Goal: Task Accomplishment & Management: Manage account settings

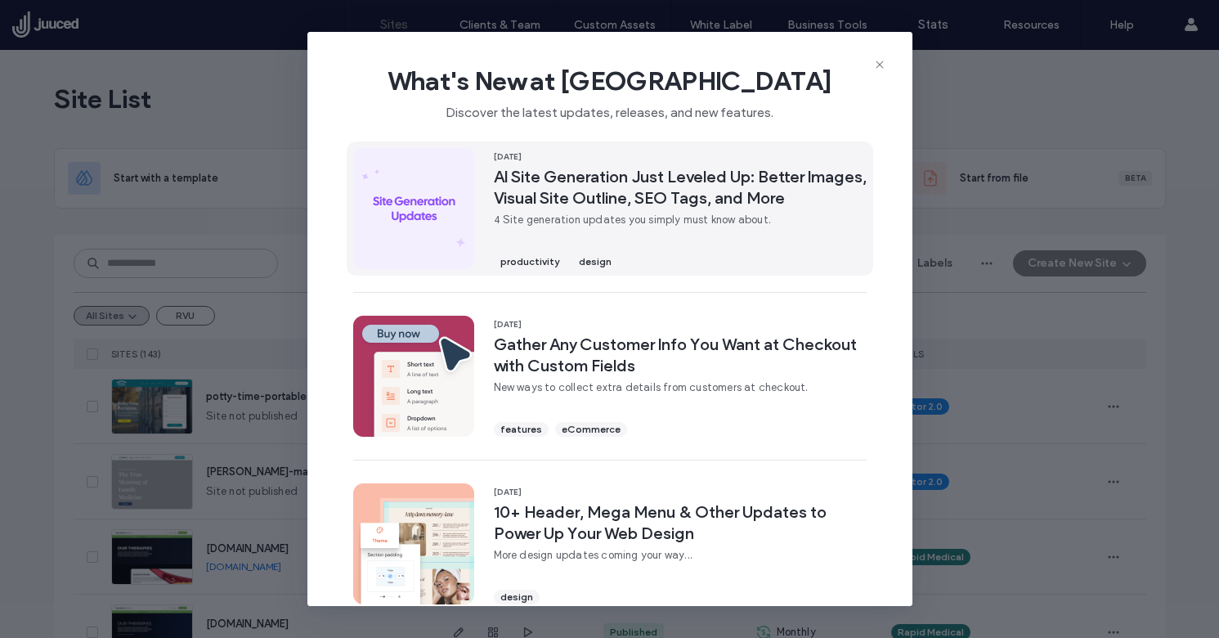
click at [711, 202] on span "AI Site Generation Just Leveled Up: Better Images, Visual Site Outline, SEO Tag…" at bounding box center [680, 187] width 373 height 43
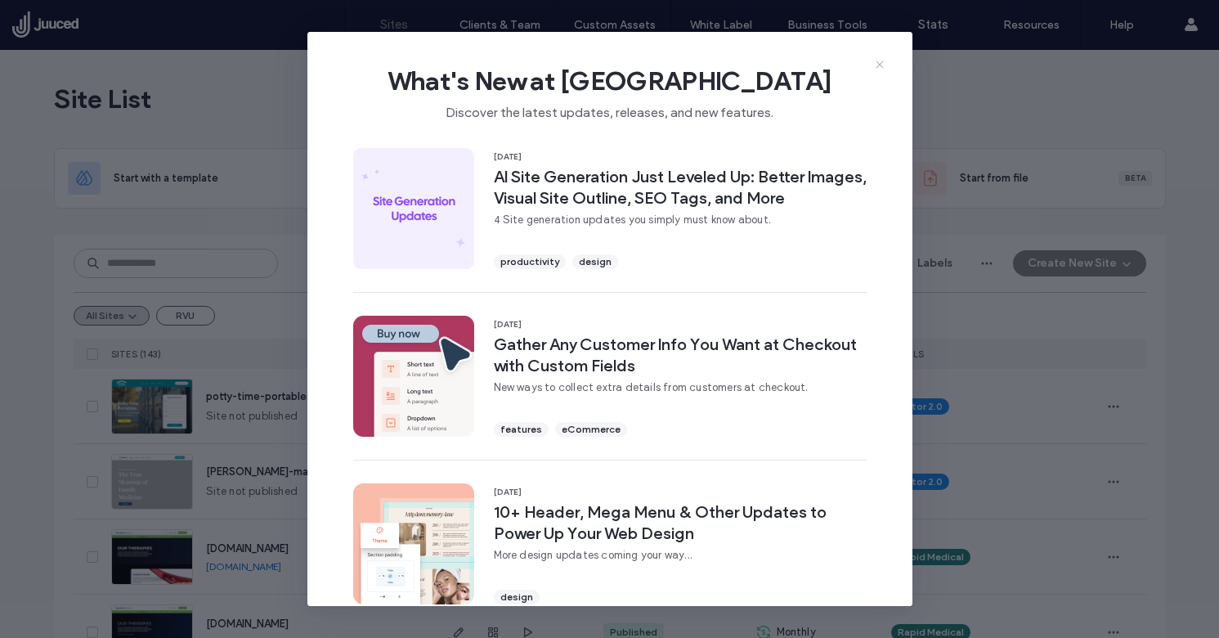
click at [880, 65] on icon at bounding box center [879, 64] width 13 height 13
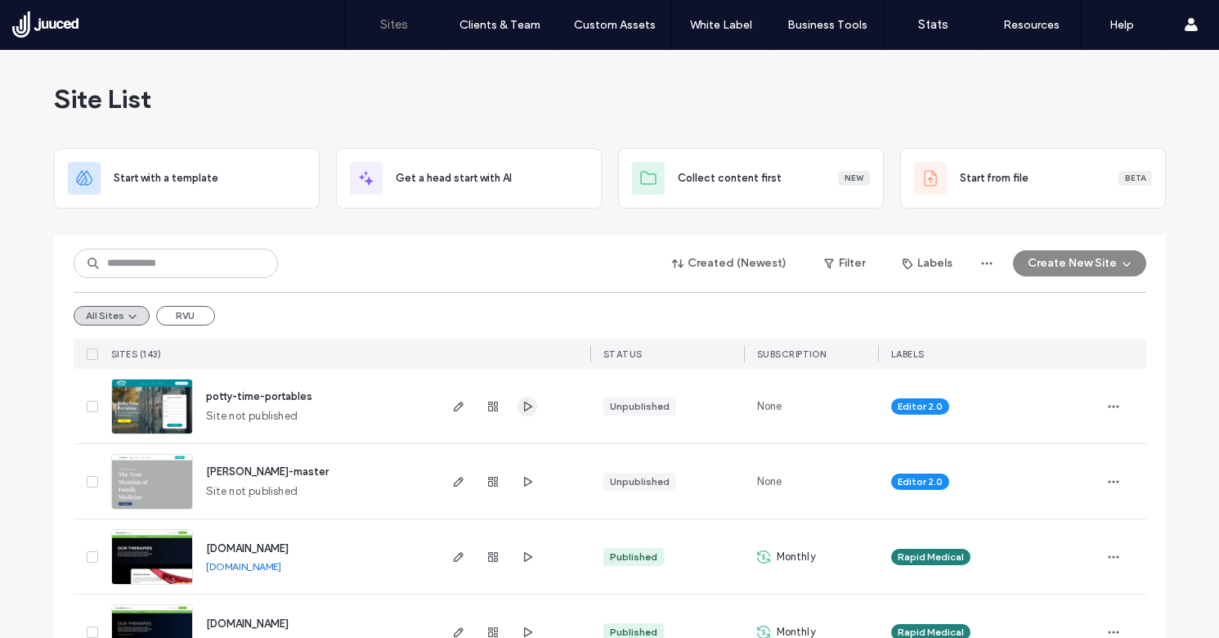
click at [522, 406] on icon "button" at bounding box center [527, 406] width 13 height 13
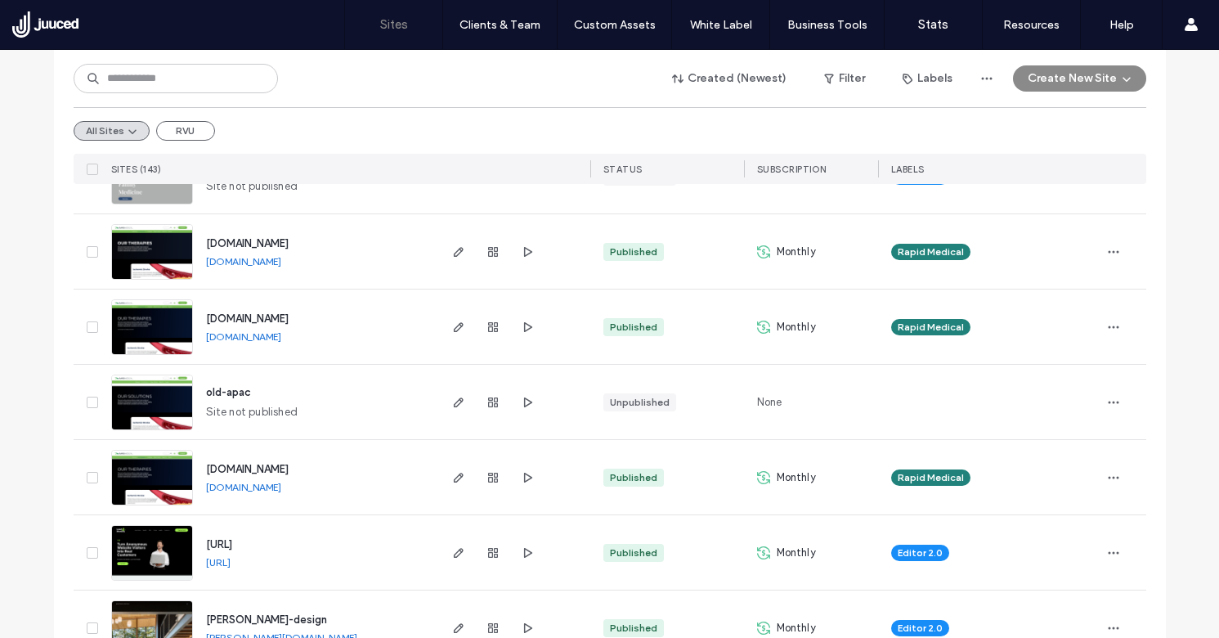
scroll to position [320, 0]
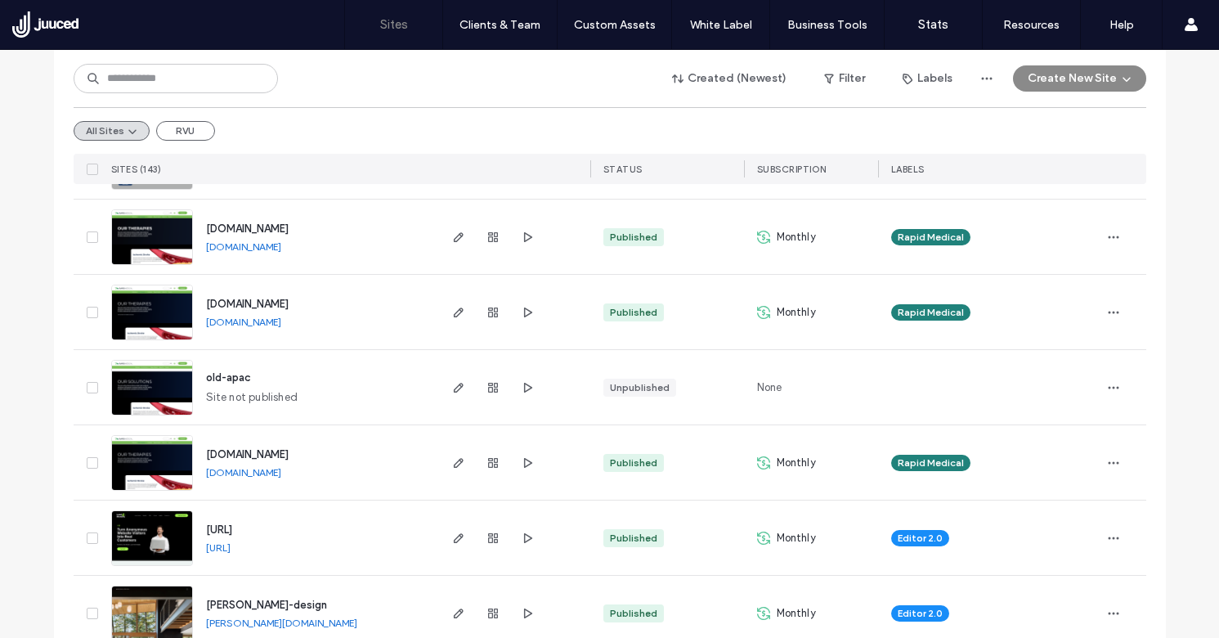
click at [232, 530] on span "[URL]" at bounding box center [219, 529] width 26 height 12
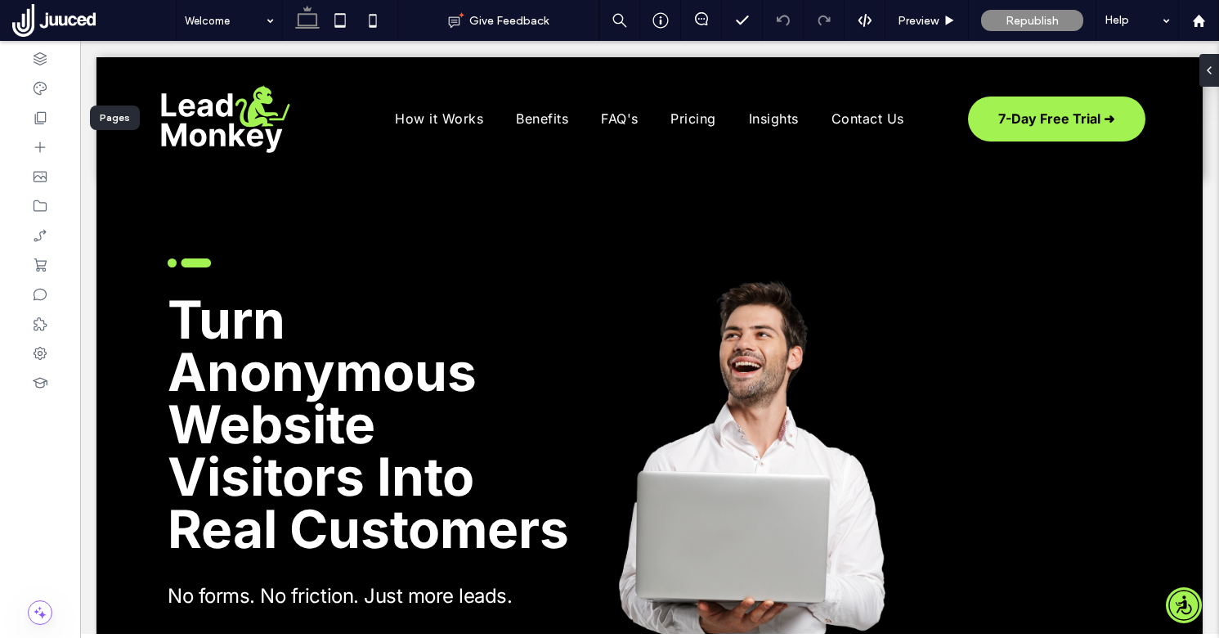
click at [44, 114] on icon at bounding box center [40, 118] width 16 height 16
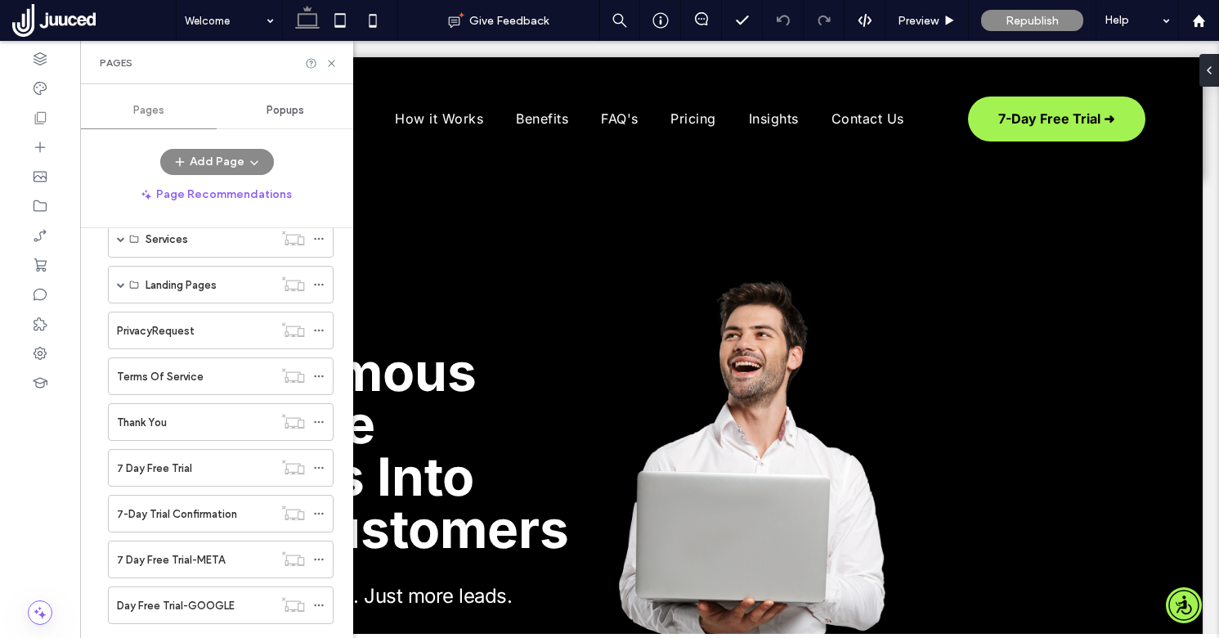
scroll to position [437, 0]
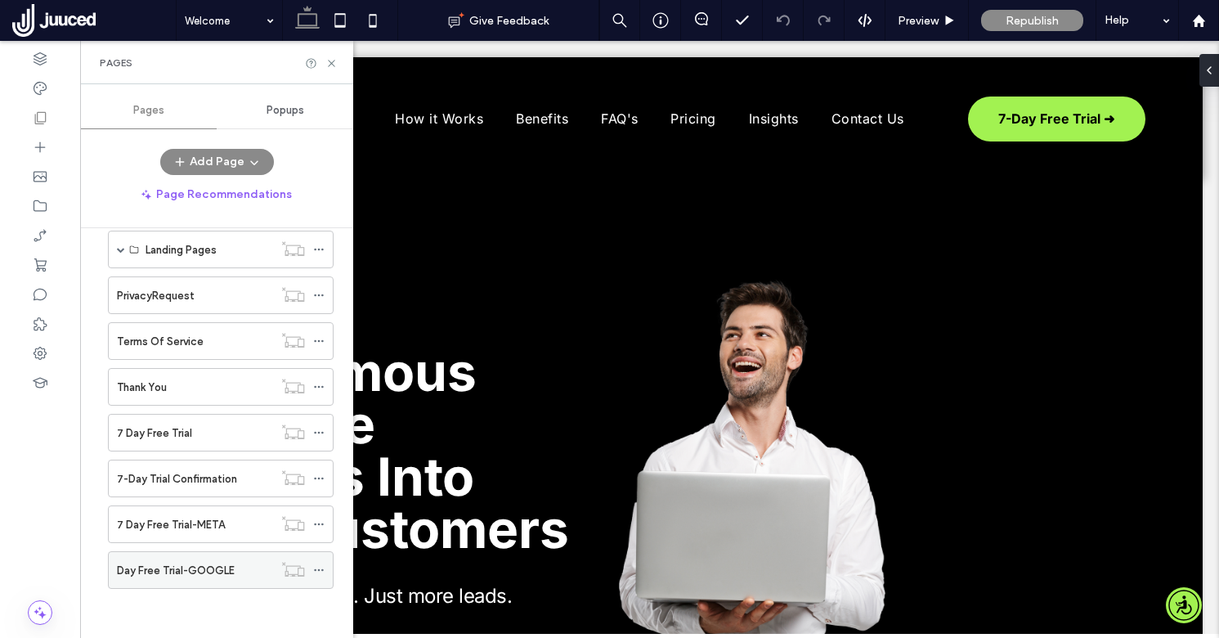
click at [321, 564] on icon at bounding box center [318, 569] width 11 height 11
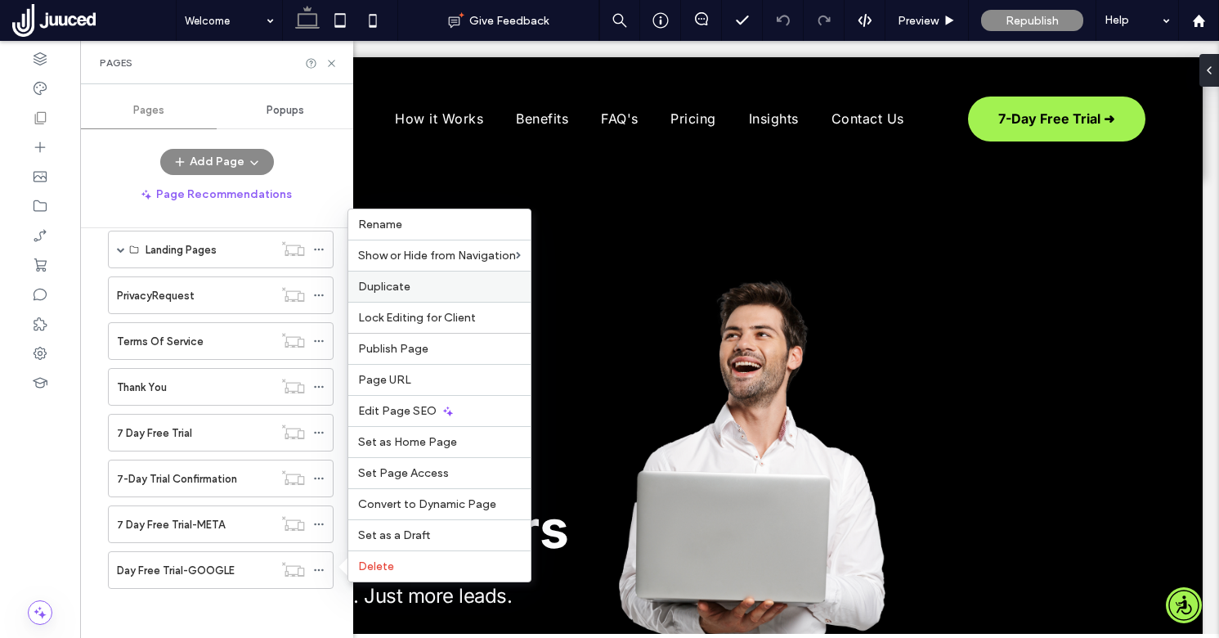
click at [392, 286] on span "Duplicate" at bounding box center [384, 287] width 52 height 14
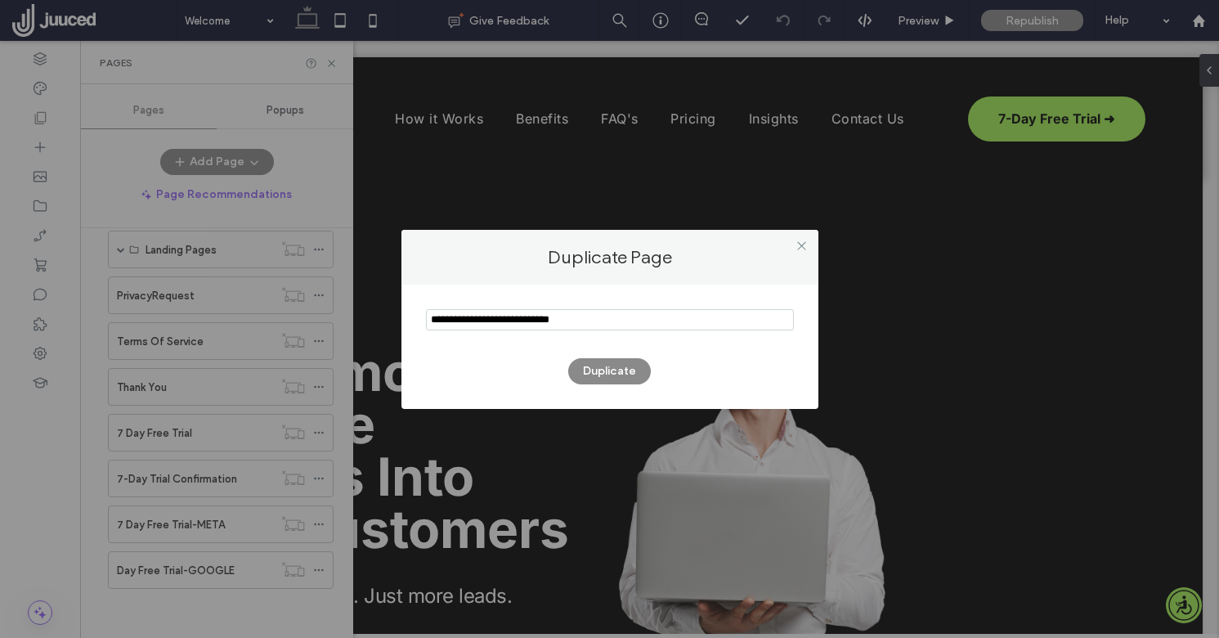
drag, startPoint x: 608, startPoint y: 321, endPoint x: 545, endPoint y: 321, distance: 63.8
click at [545, 321] on input "notEmpty" at bounding box center [610, 319] width 368 height 21
drag, startPoint x: 472, startPoint y: 320, endPoint x: 388, endPoint y: 320, distance: 83.4
click at [388, 320] on div "Duplicate Page Duplicate" at bounding box center [609, 319] width 1219 height 638
type input "**********"
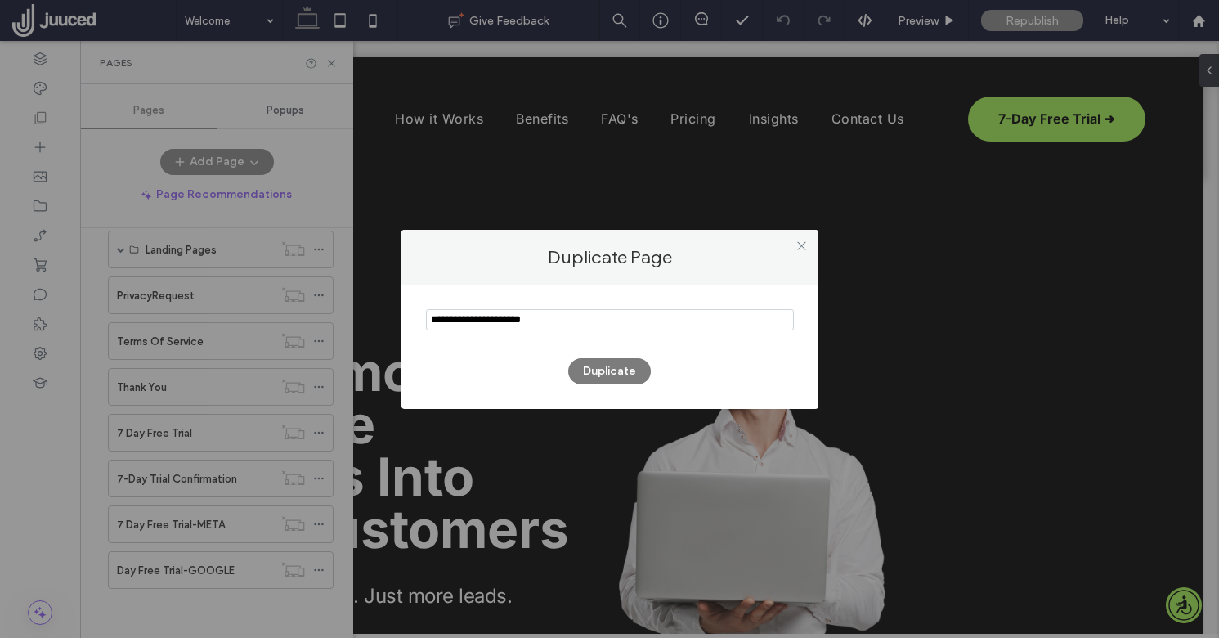
click at [631, 370] on button "Duplicate" at bounding box center [609, 371] width 83 height 26
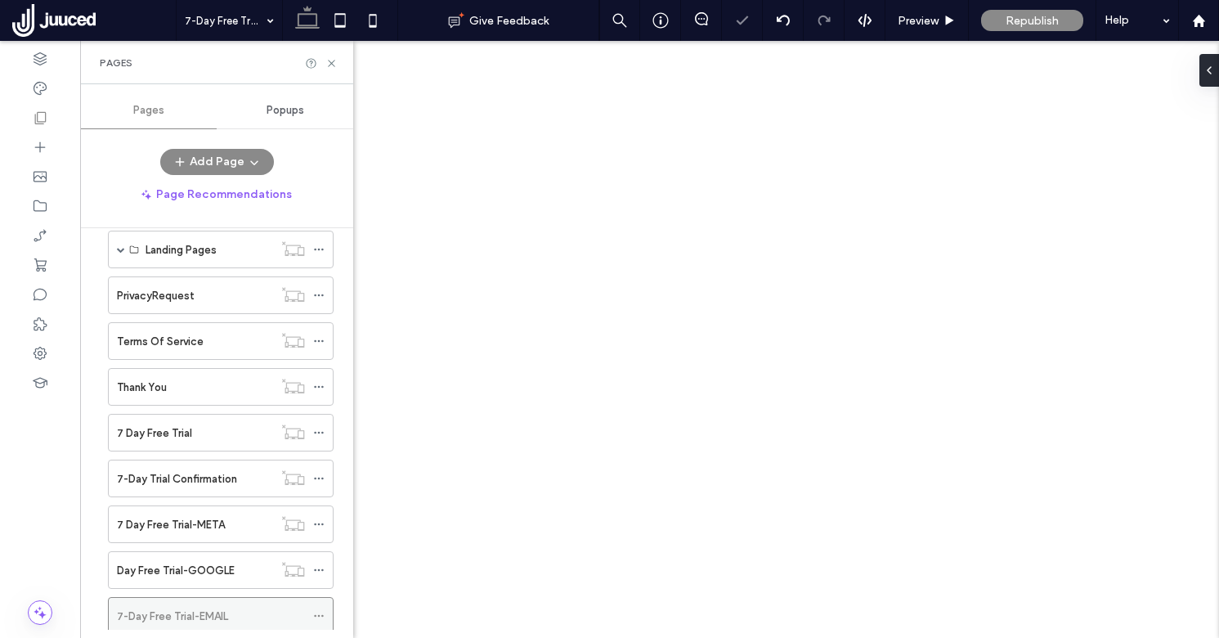
click at [317, 610] on icon at bounding box center [318, 615] width 11 height 11
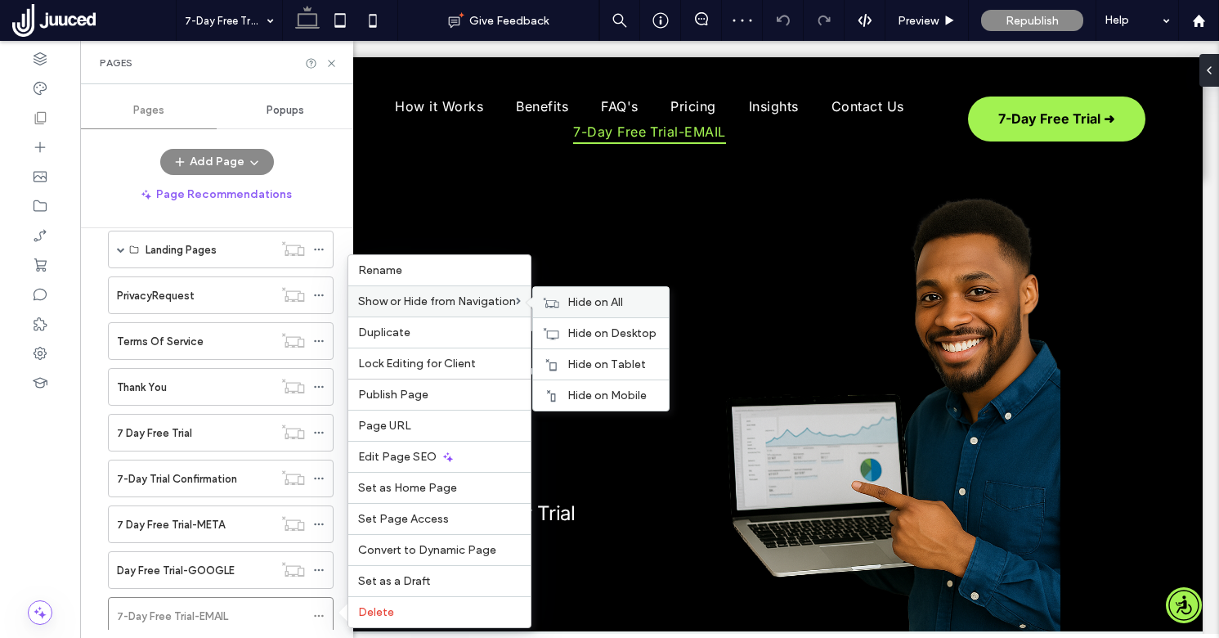
click at [622, 304] on span "Hide on All" at bounding box center [595, 302] width 56 height 14
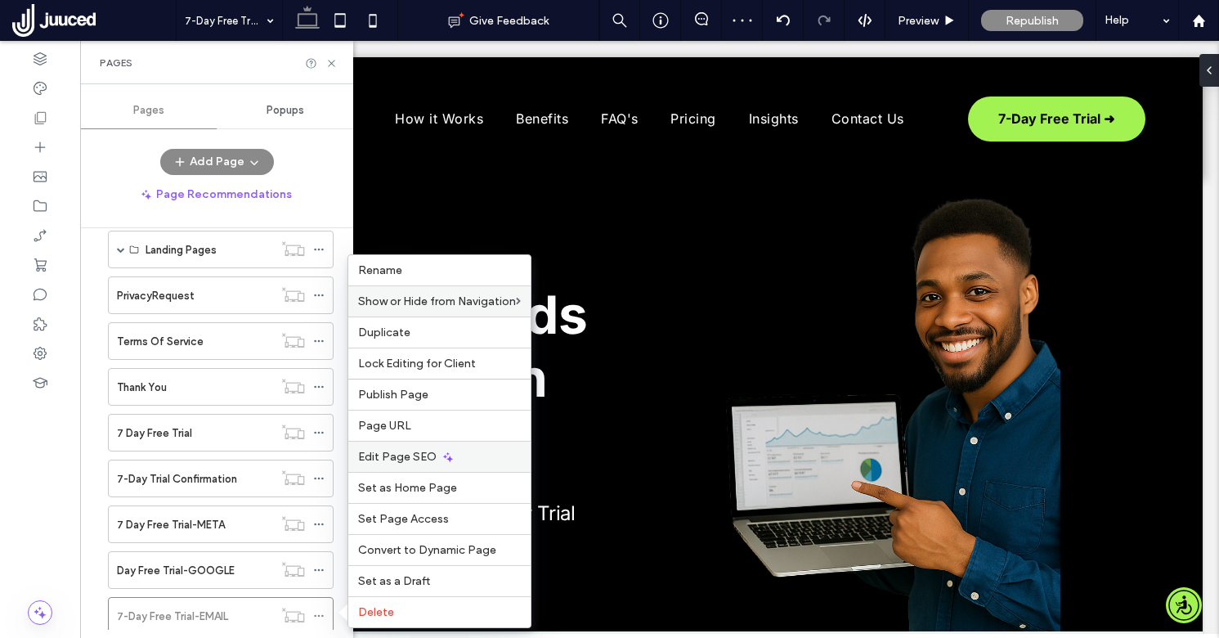
click at [421, 460] on span "Edit Page SEO" at bounding box center [397, 457] width 78 height 14
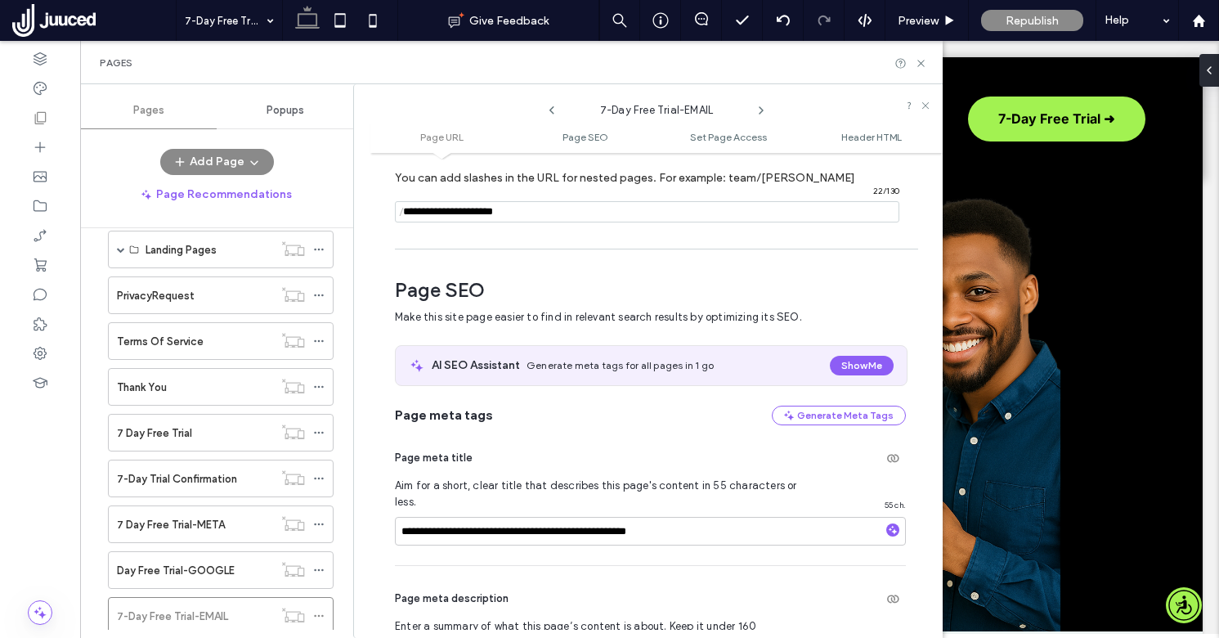
scroll to position [114, 0]
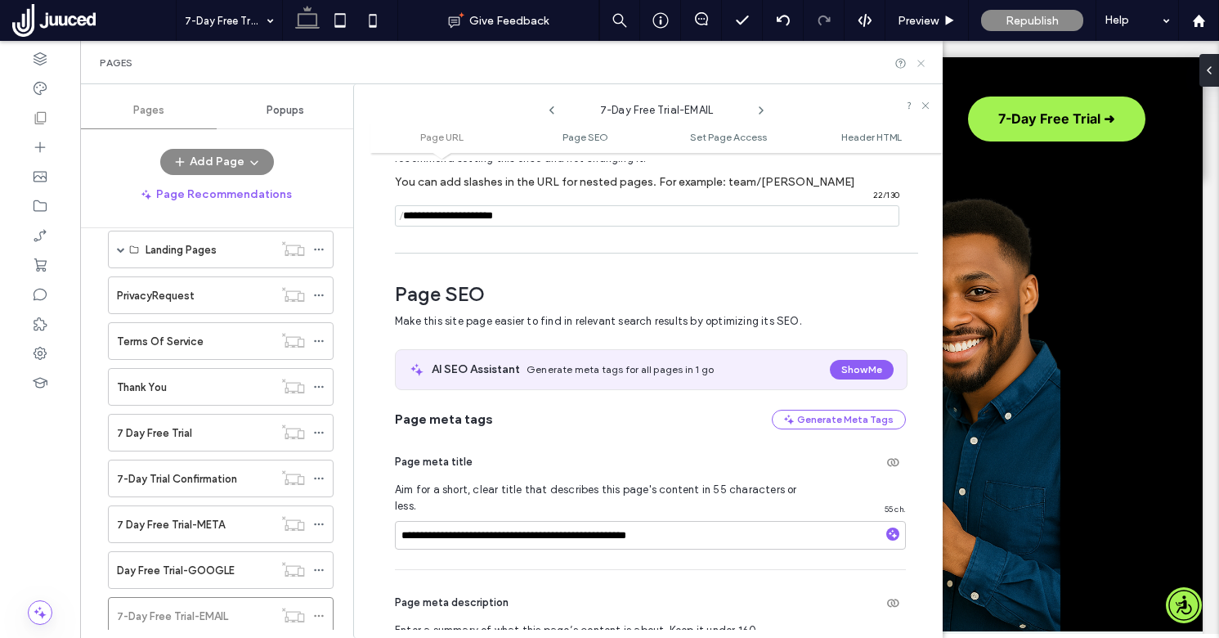
click at [922, 62] on icon at bounding box center [921, 63] width 12 height 12
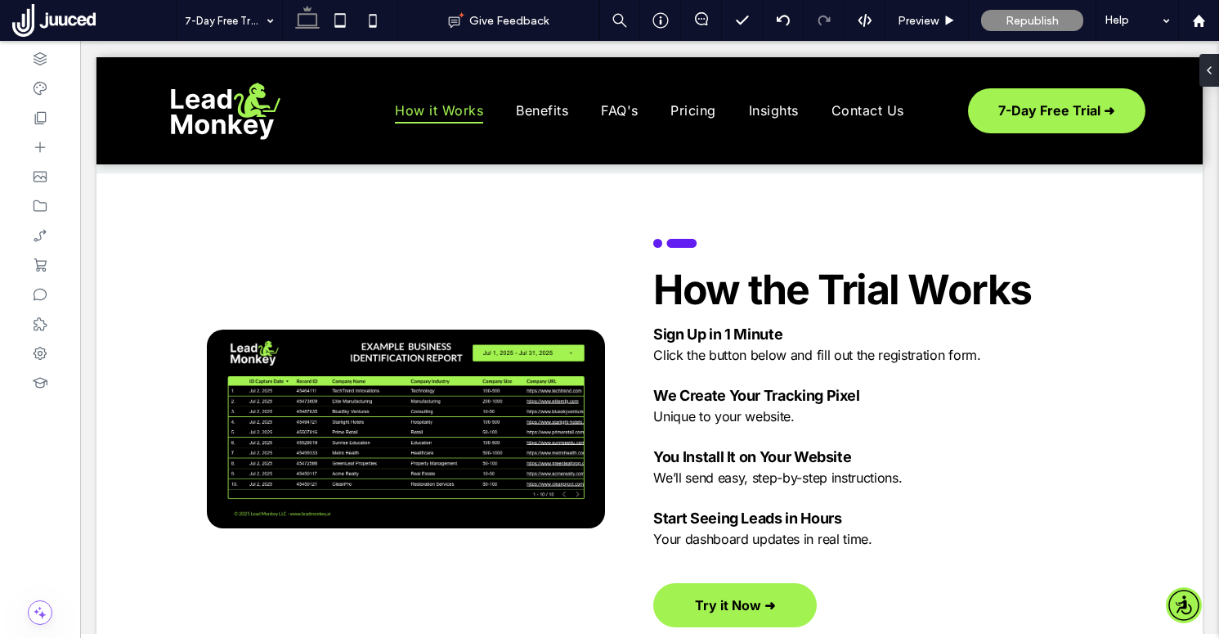
scroll to position [0, 0]
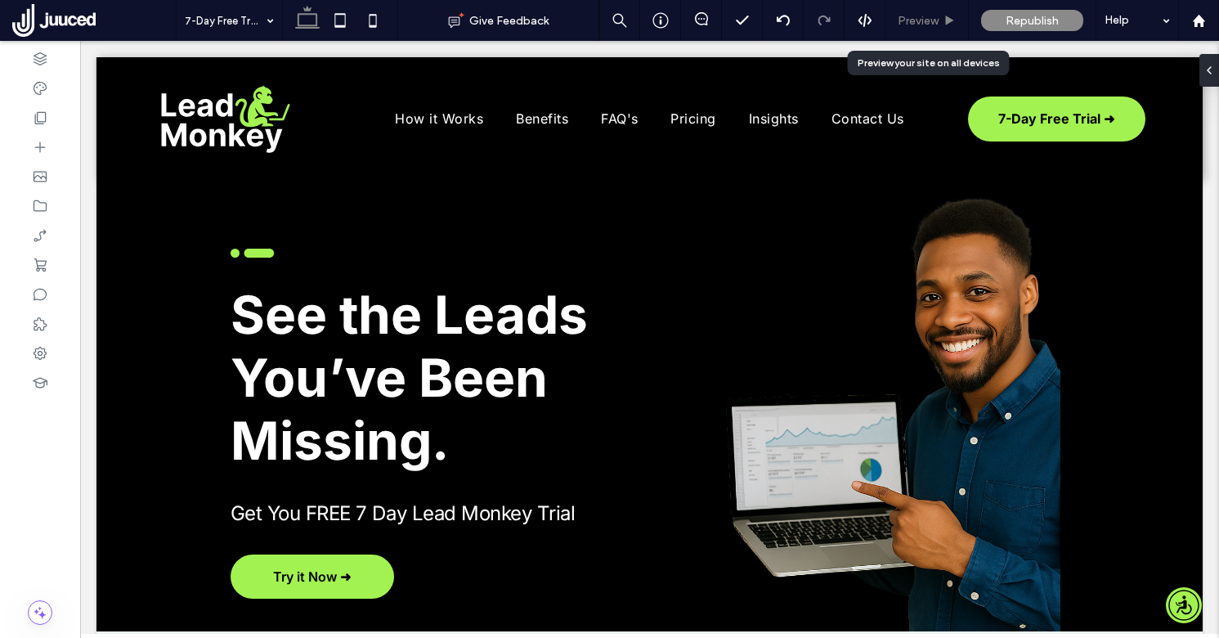
click at [927, 24] on span "Preview" at bounding box center [918, 21] width 41 height 14
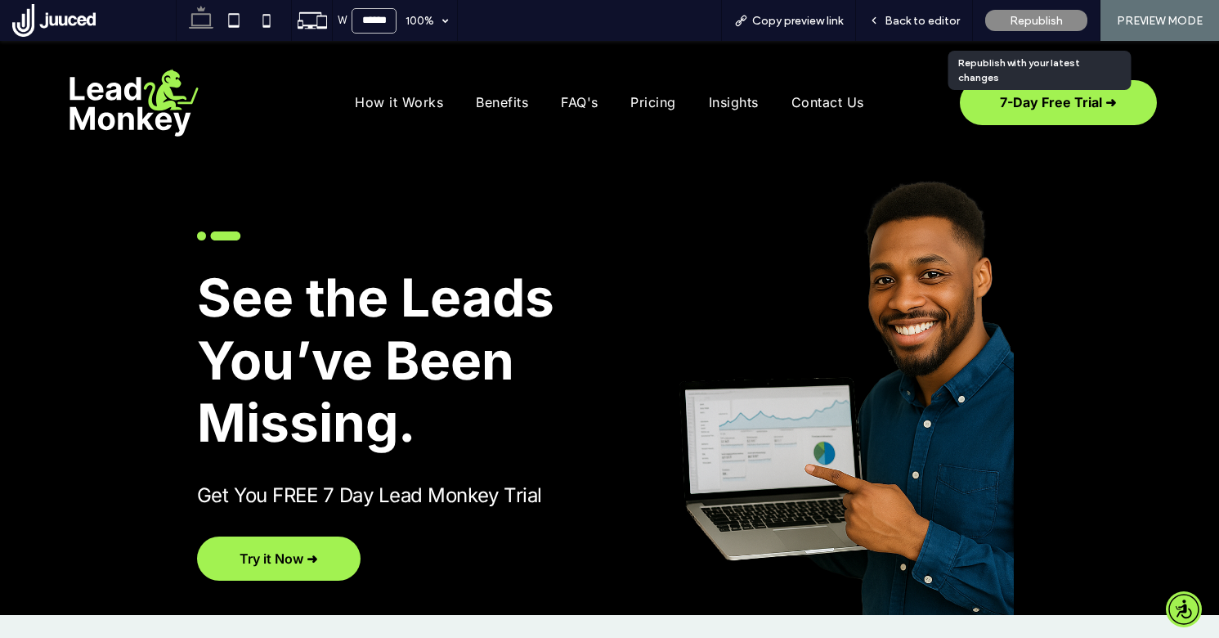
click at [1043, 17] on span "Republish" at bounding box center [1036, 21] width 53 height 14
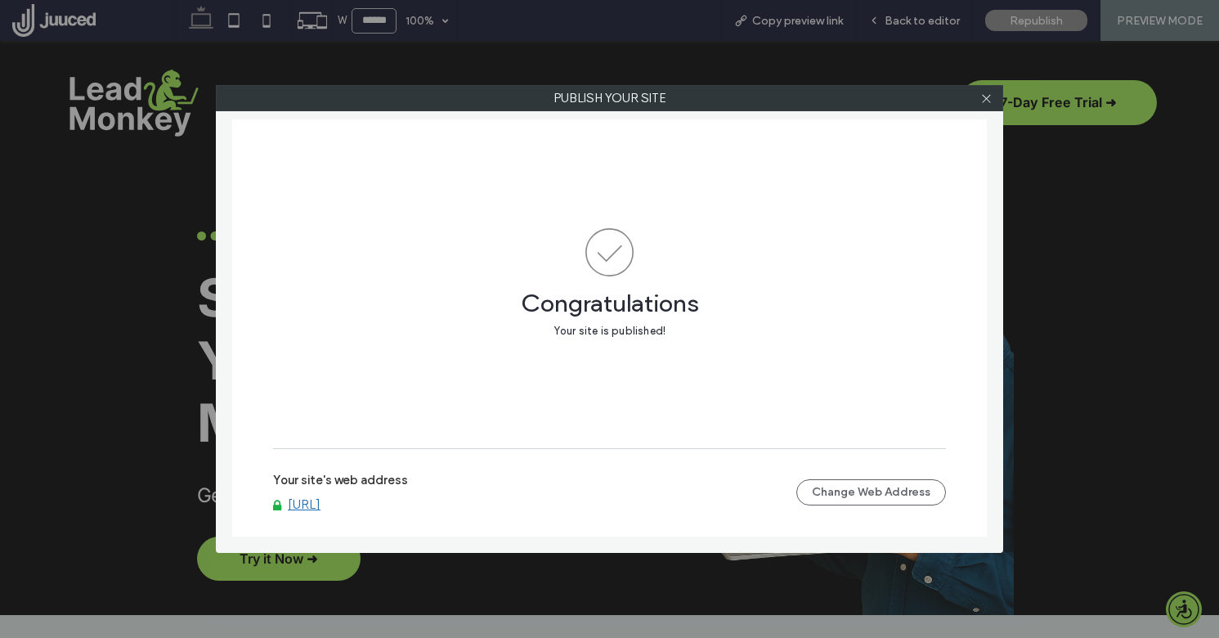
click at [321, 499] on link "[URL]" at bounding box center [304, 504] width 33 height 15
click at [986, 98] on use at bounding box center [986, 98] width 8 height 8
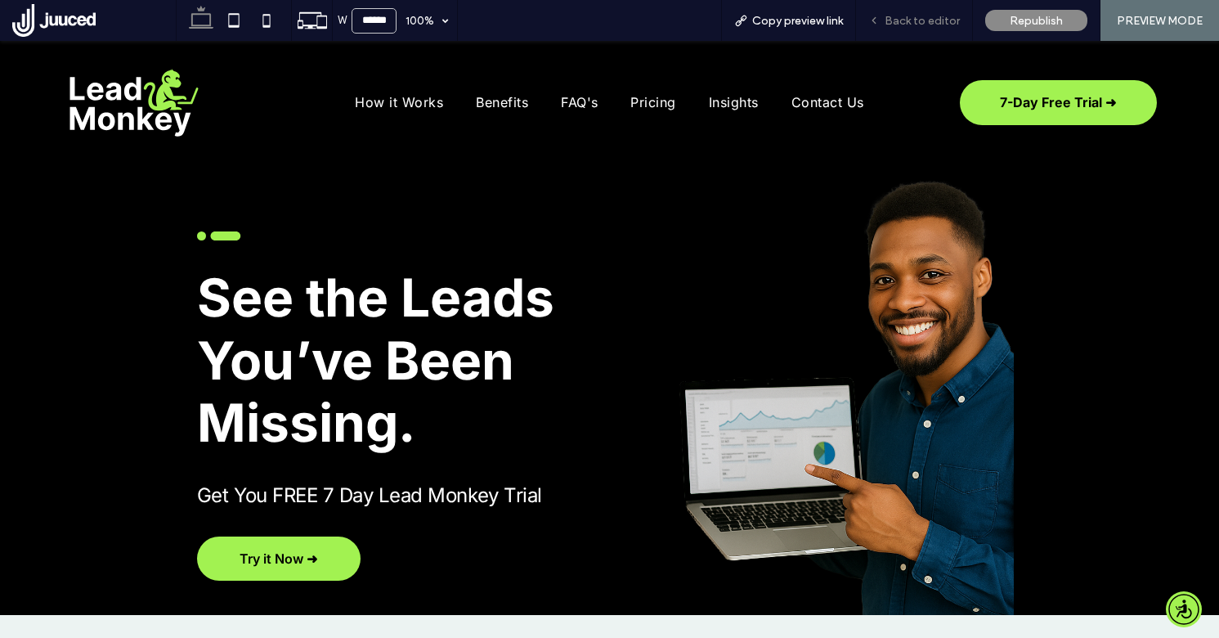
click at [930, 26] on span "Back to editor" at bounding box center [922, 21] width 75 height 14
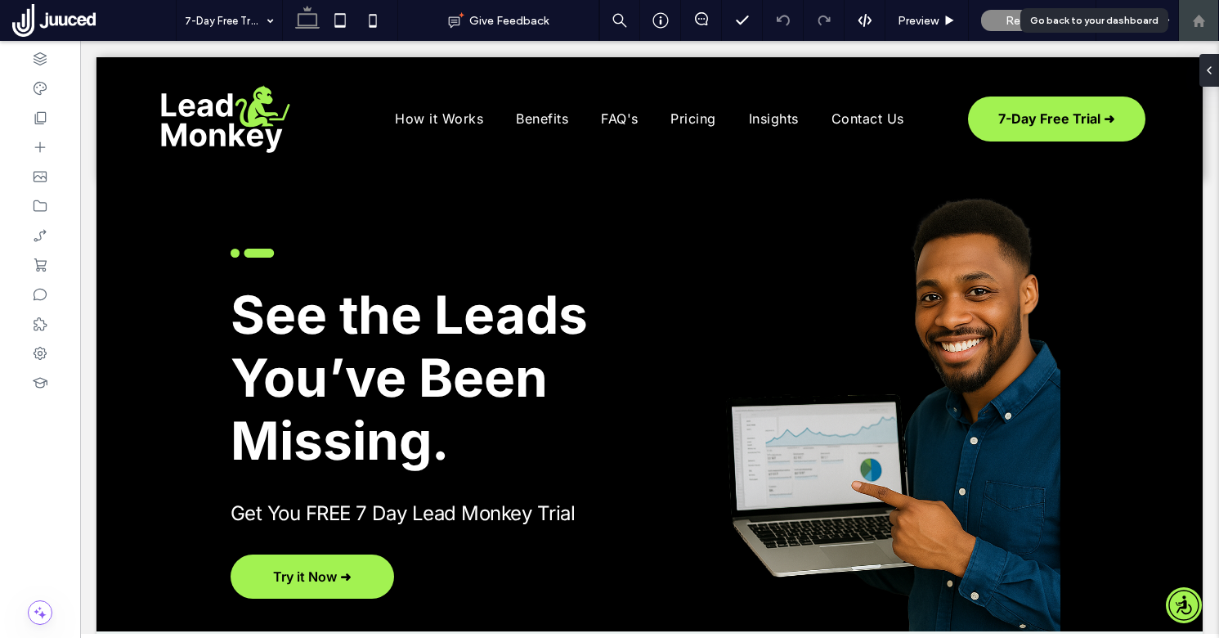
click at [1204, 23] on icon at bounding box center [1199, 21] width 14 height 14
